Goal: Information Seeking & Learning: Learn about a topic

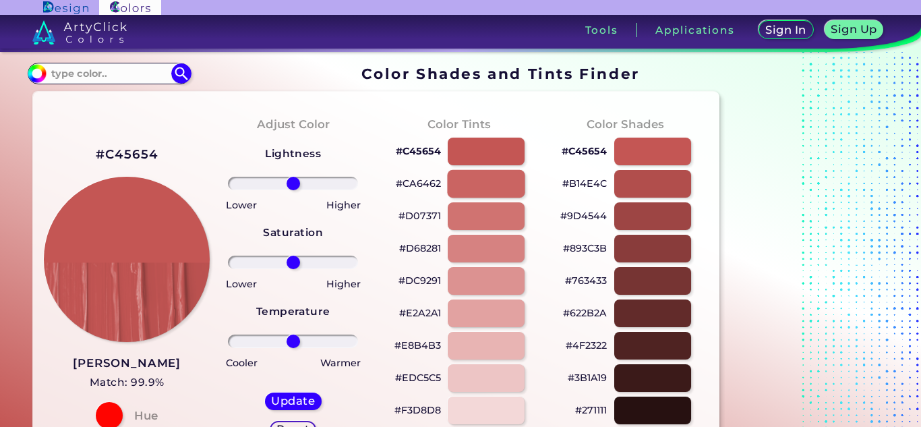
click at [493, 174] on div at bounding box center [486, 184] width 78 height 28
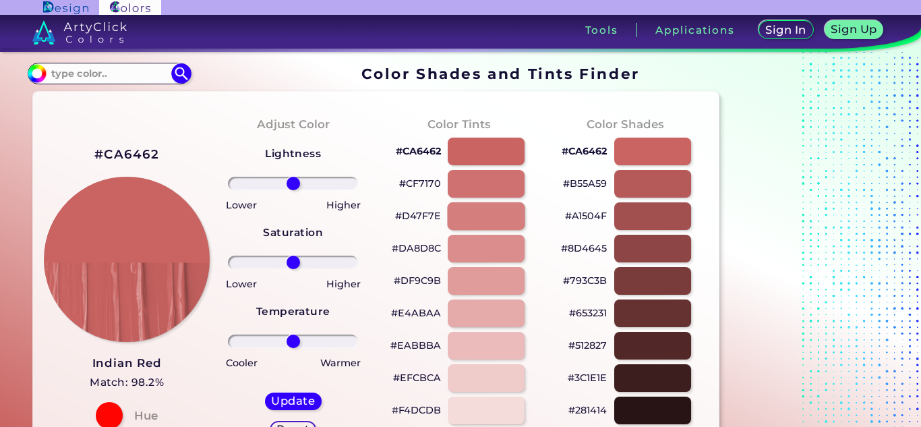
click at [485, 214] on div at bounding box center [486, 216] width 78 height 28
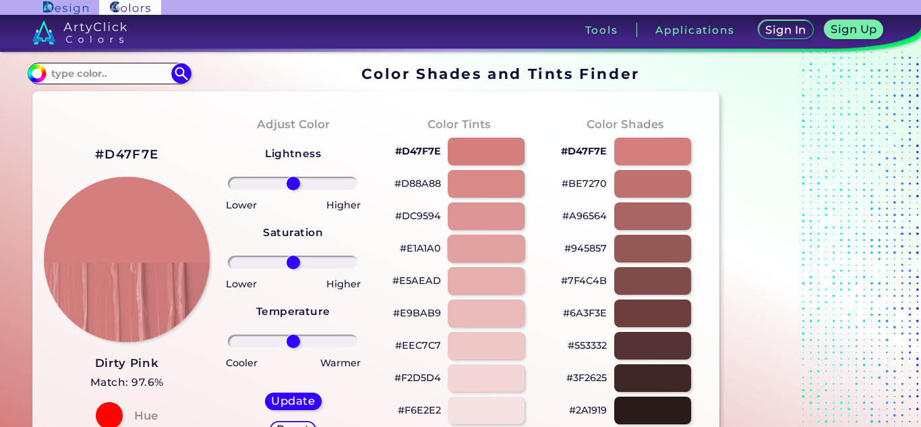
click at [474, 250] on div at bounding box center [486, 249] width 78 height 28
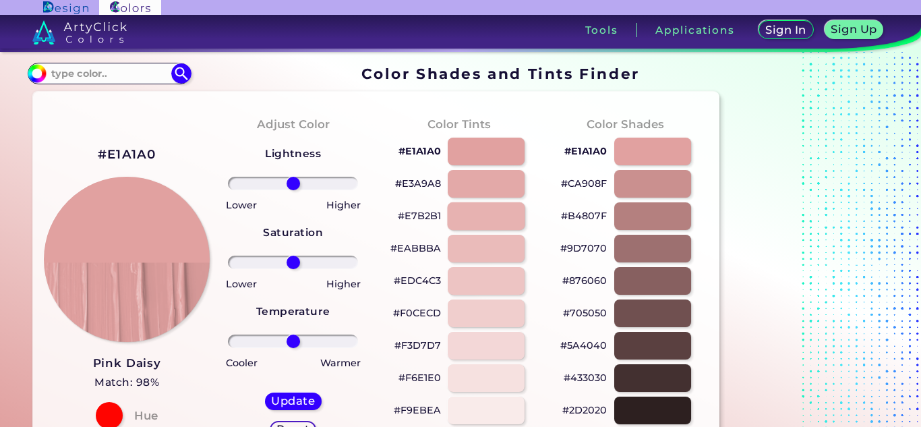
click at [476, 220] on div at bounding box center [486, 216] width 78 height 28
type input "#e7b2b1"
